Goal: Transaction & Acquisition: Purchase product/service

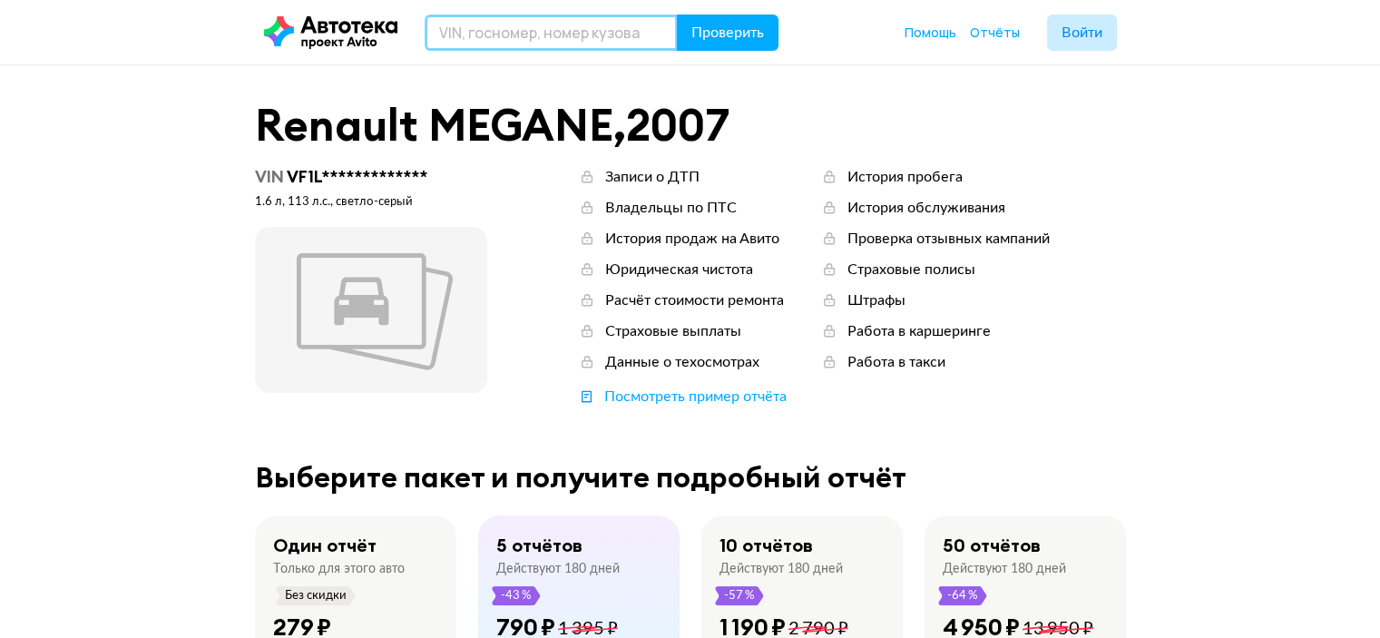
click at [526, 35] on input "text" at bounding box center [551, 33] width 253 height 36
paste input "К605ОВ45"
type input "К605ОВ45"
click at [677, 15] on button "Проверить" at bounding box center [728, 33] width 102 height 36
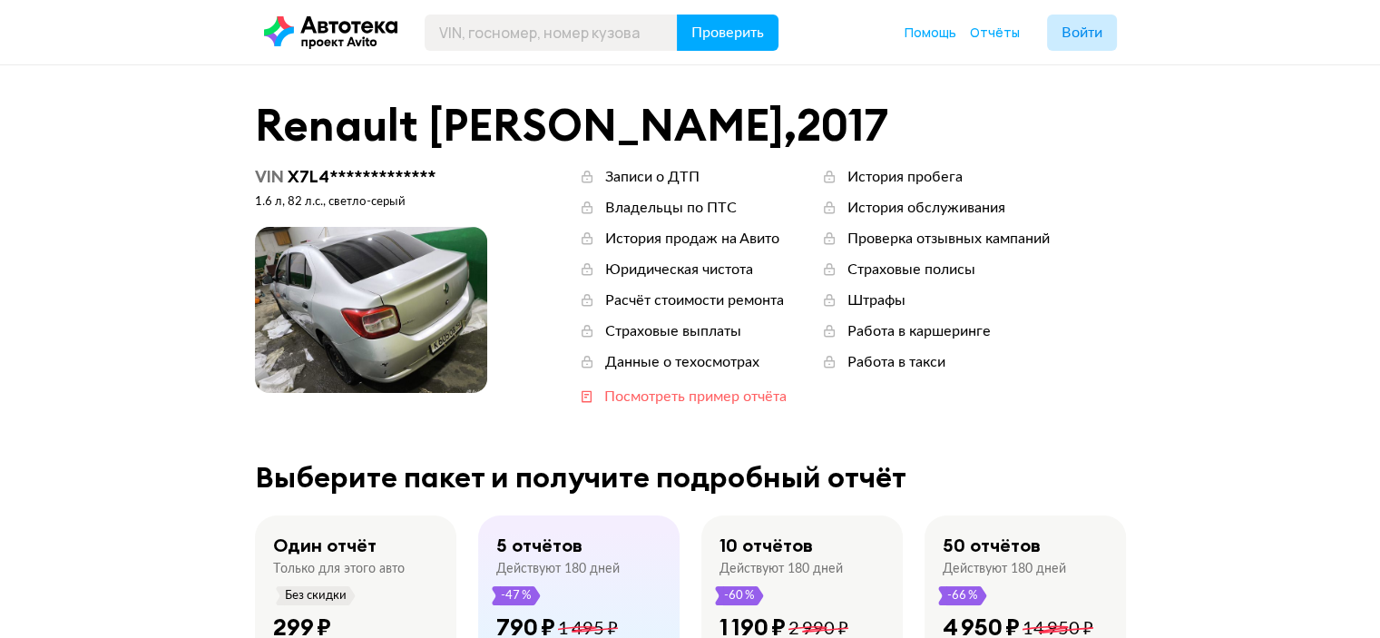
click at [744, 402] on div "Посмотреть пример отчёта" at bounding box center [695, 397] width 182 height 20
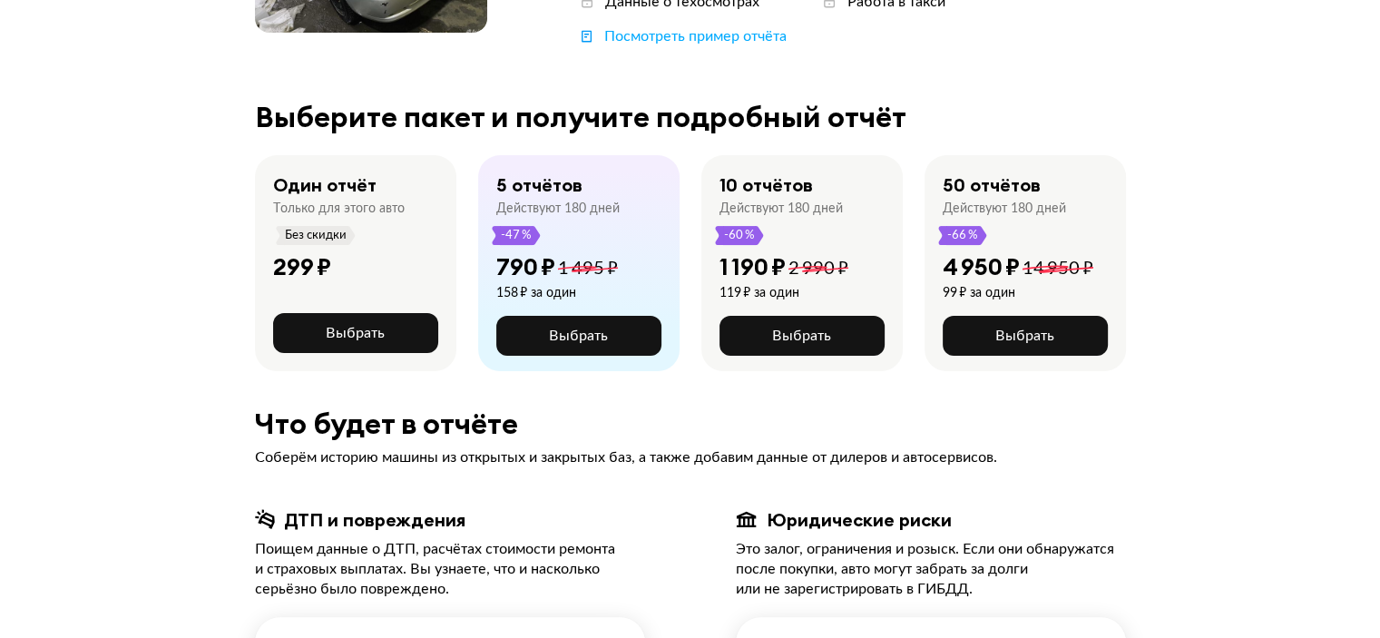
scroll to position [363, 0]
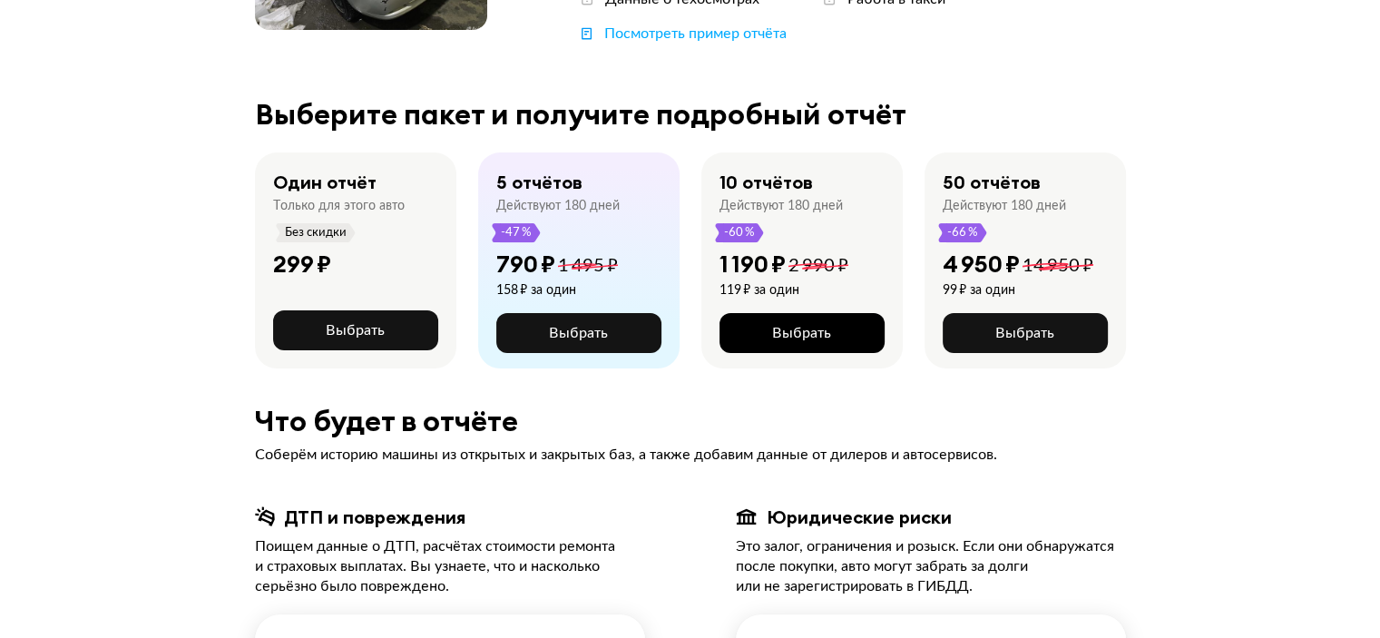
click at [808, 335] on span "Выбрать" at bounding box center [801, 333] width 59 height 15
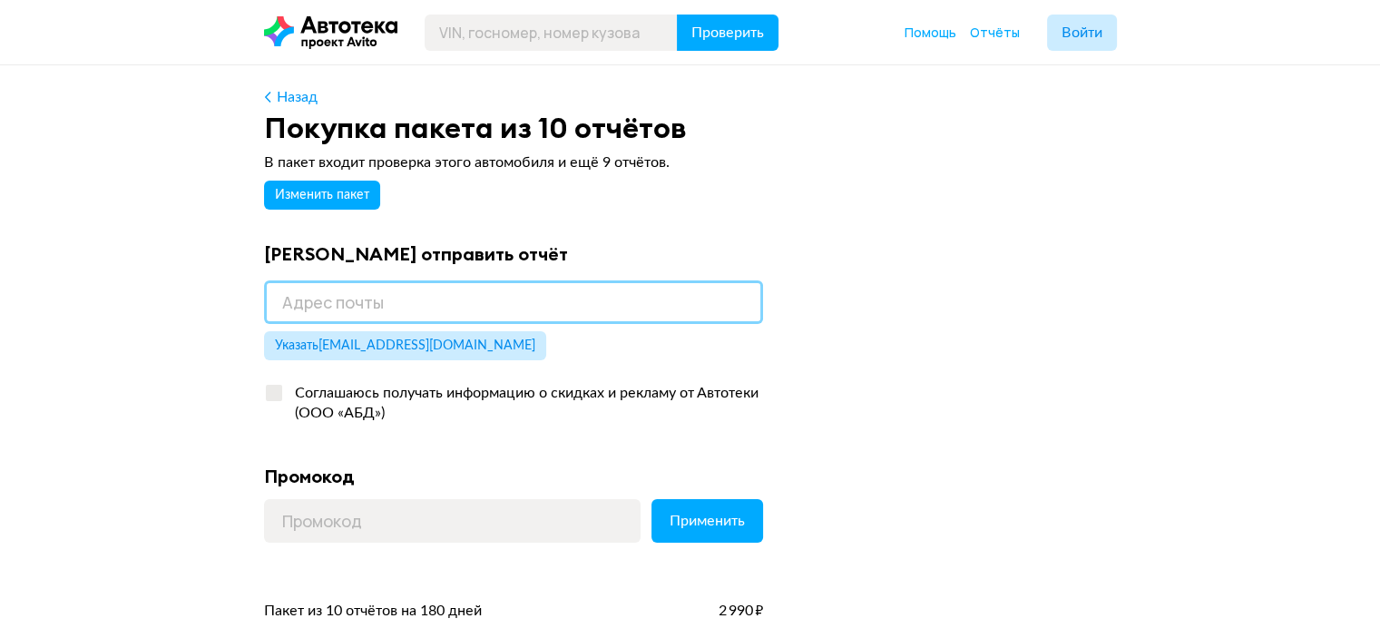
click at [352, 303] on input "email" at bounding box center [513, 302] width 499 height 44
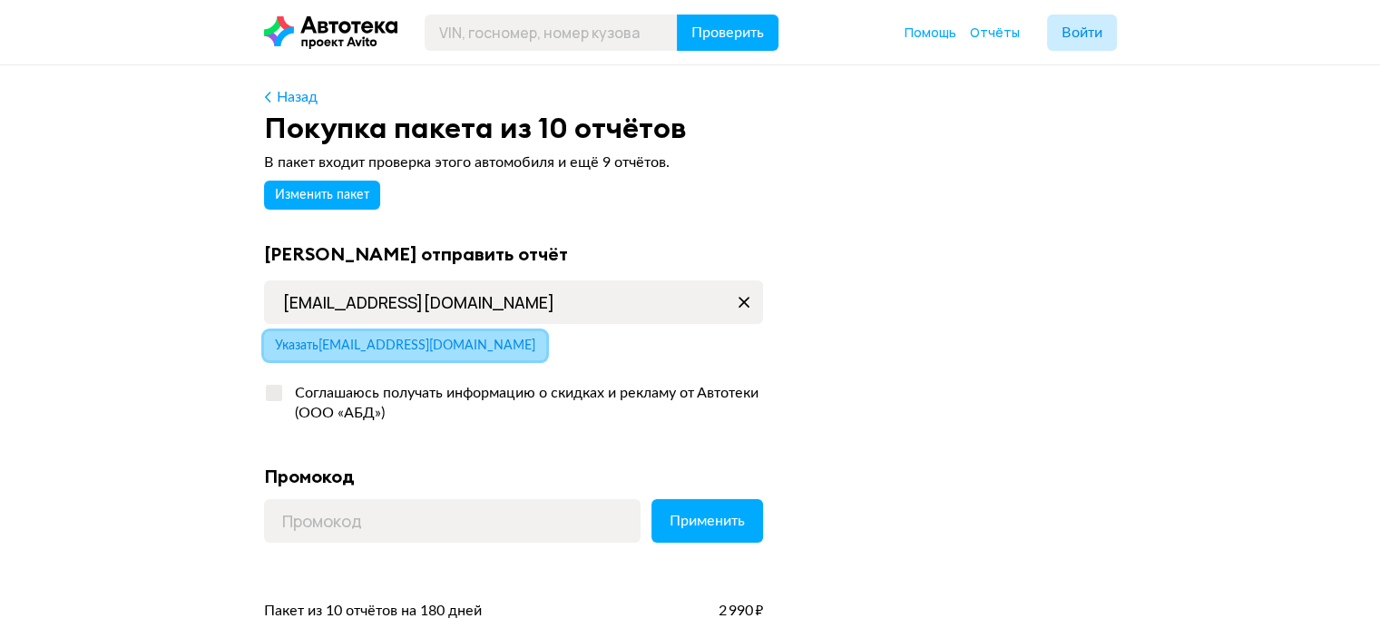
click at [403, 351] on span "Указать [EMAIL_ADDRESS][DOMAIN_NAME]" at bounding box center [405, 345] width 260 height 13
type input "[EMAIL_ADDRESS][DOMAIN_NAME]"
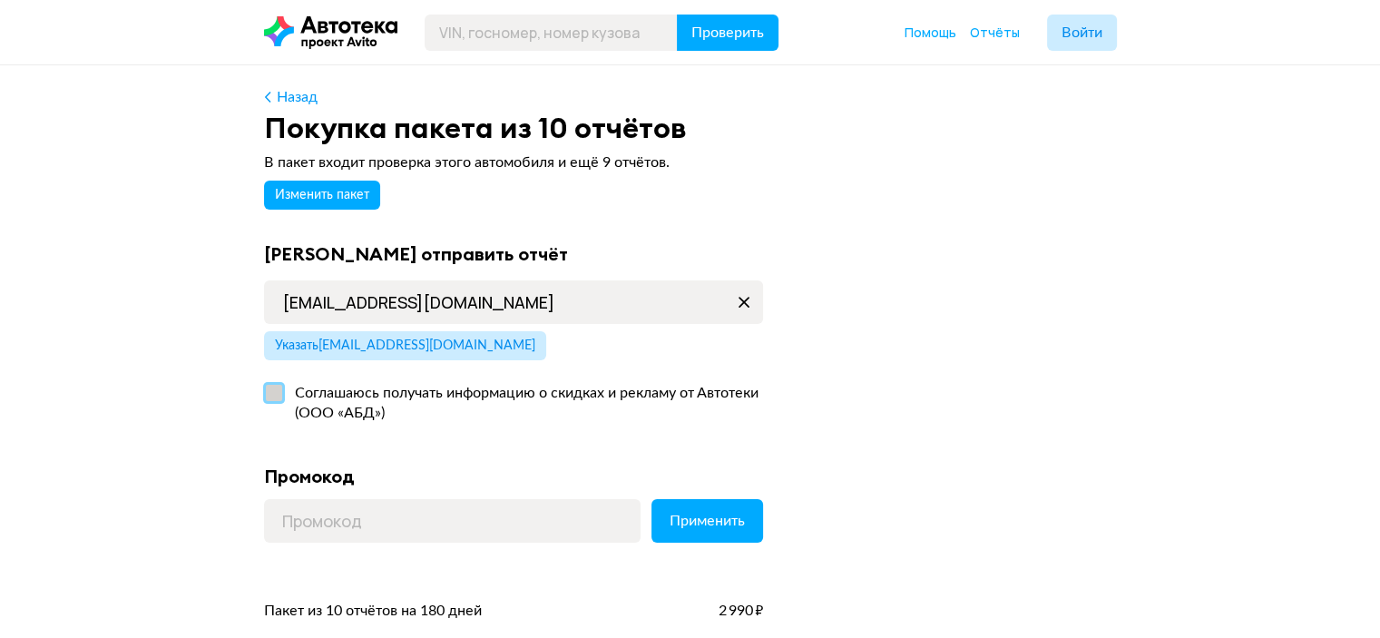
click at [269, 387] on label "Соглашаюсь получать информацию о скидках и рекламу от Автотеки (ООО «АБД»)" at bounding box center [513, 404] width 499 height 56
click at [269, 387] on input "Соглашаюсь получать информацию о скидках и рекламу от Автотеки (ООО «АБД»)" at bounding box center [270, 389] width 12 height 12
checkbox input "true"
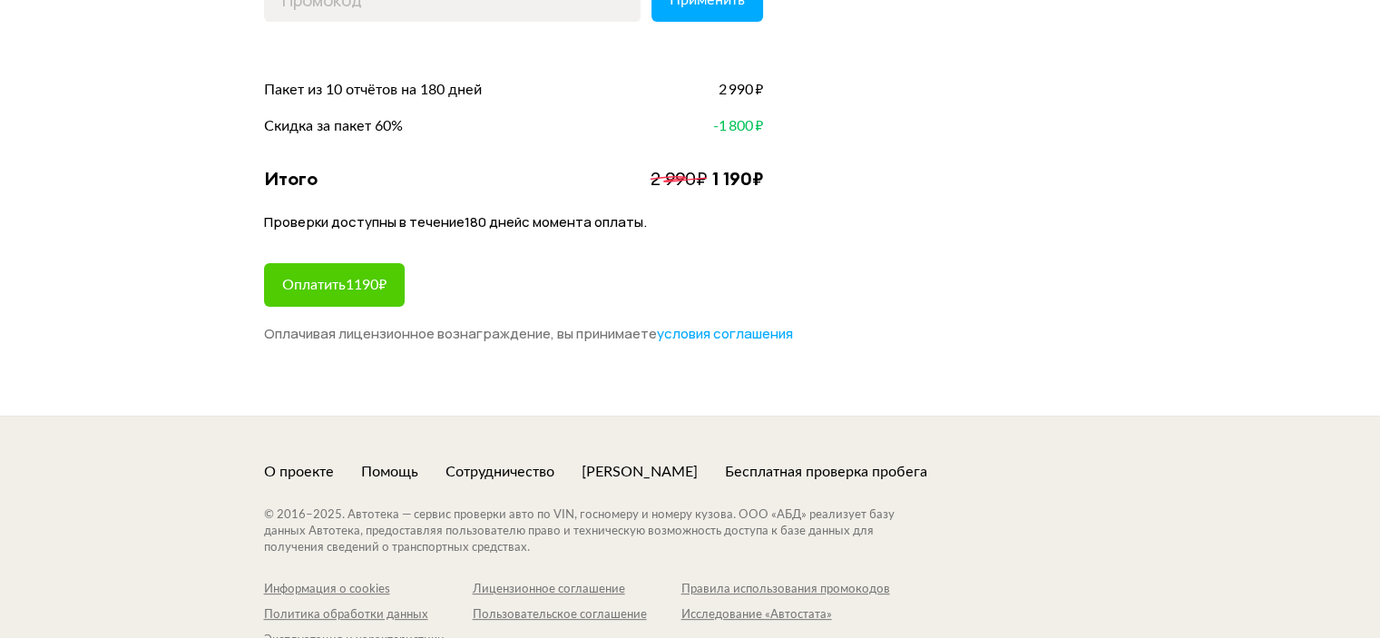
scroll to position [429, 0]
